Goal: Task Accomplishment & Management: Use online tool/utility

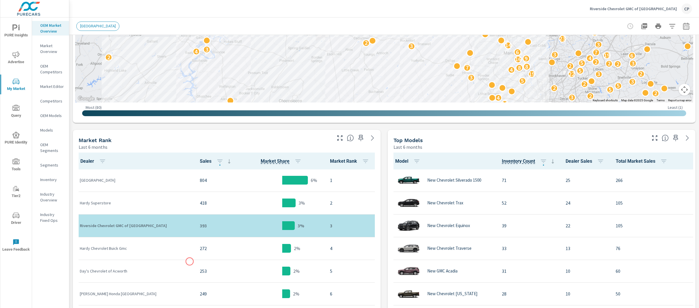
scroll to position [179, 0]
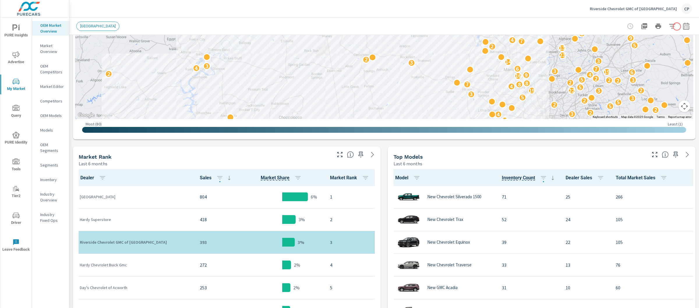
click at [683, 25] on icon "button" at bounding box center [686, 26] width 7 height 7
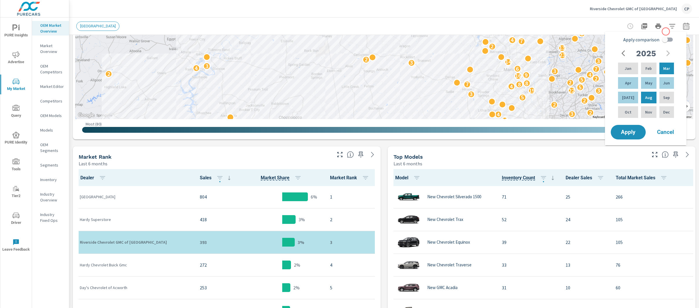
click at [669, 29] on icon "button" at bounding box center [672, 26] width 7 height 7
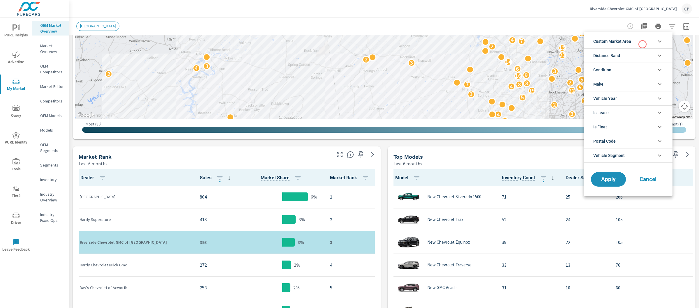
click at [640, 45] on li "Custom Market Area" at bounding box center [628, 41] width 89 height 14
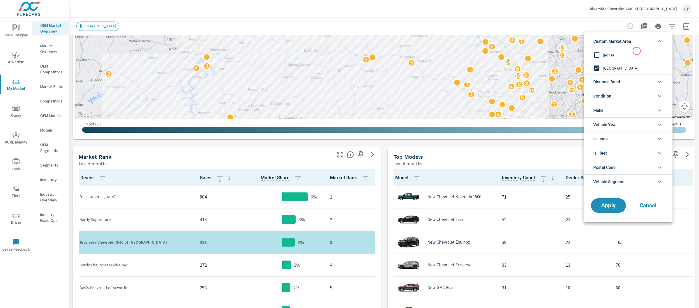
scroll to position [0, 0]
click at [607, 95] on span "Condition" at bounding box center [602, 96] width 18 height 14
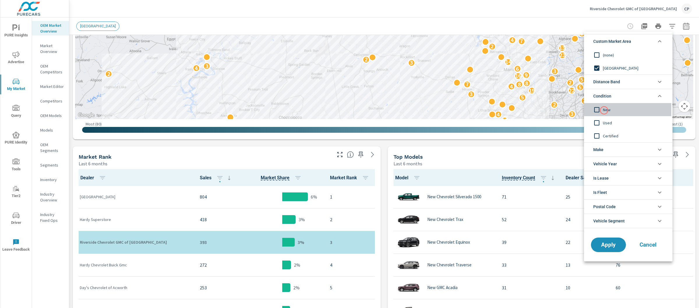
click at [604, 110] on span "New" at bounding box center [635, 109] width 64 height 7
click at [613, 243] on span "Apply" at bounding box center [608, 245] width 24 height 6
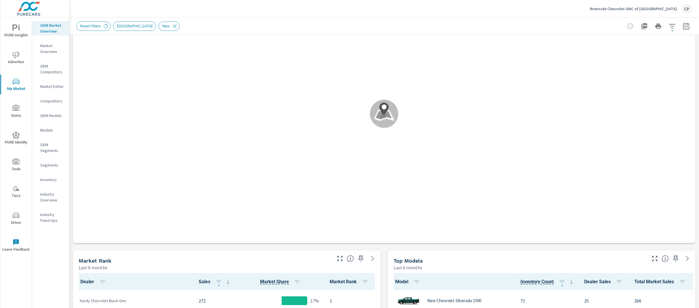
scroll to position [207, 0]
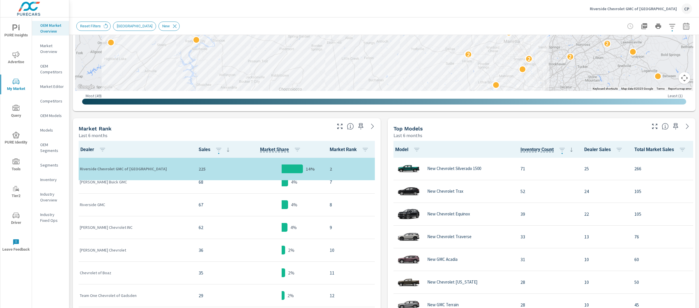
scroll to position [153, 0]
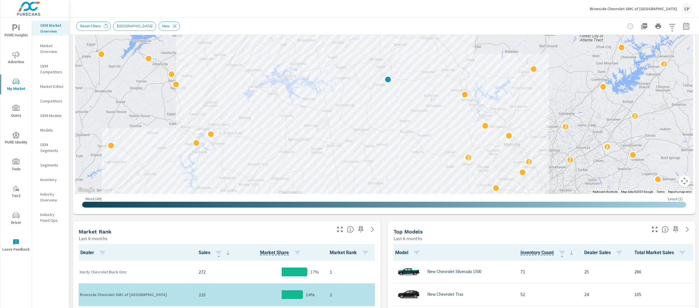
scroll to position [75, 0]
